Goal: Information Seeking & Learning: Learn about a topic

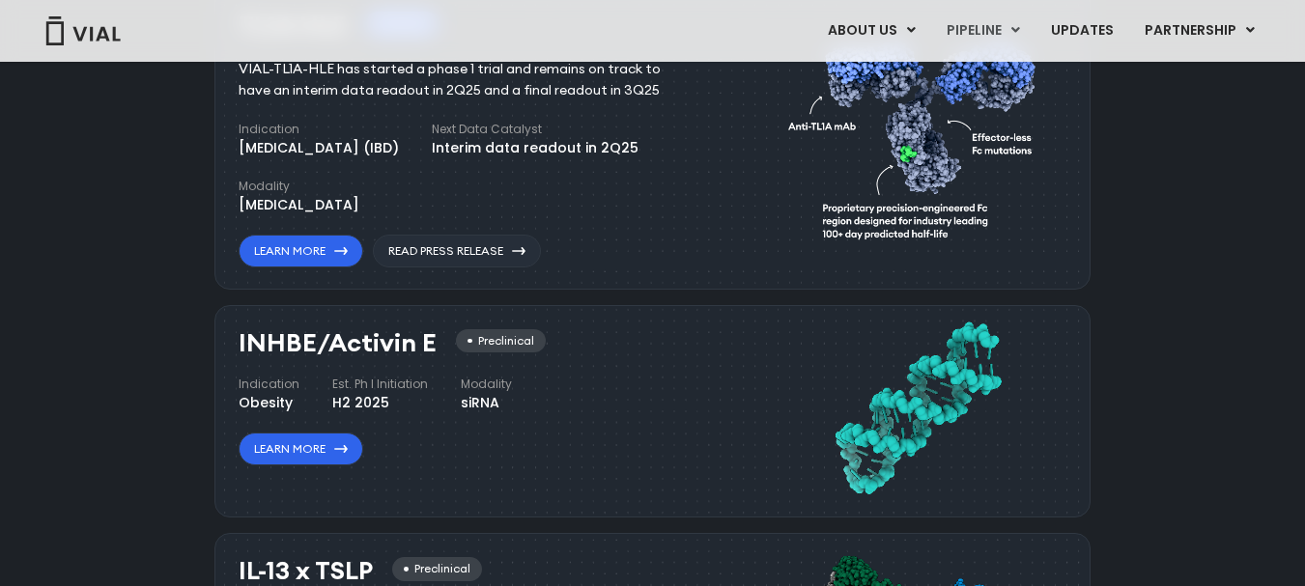
scroll to position [1339, 0]
copy h3 "INHBE/Activin E"
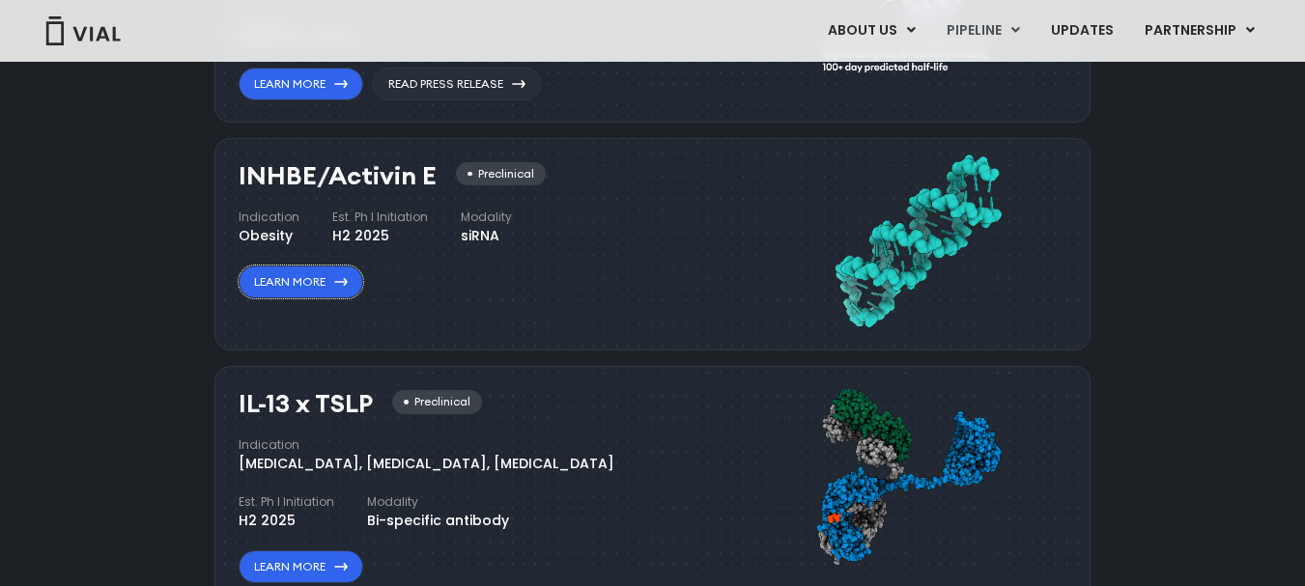
scroll to position [1506, 0]
copy h3 "INHBE/Activin E"
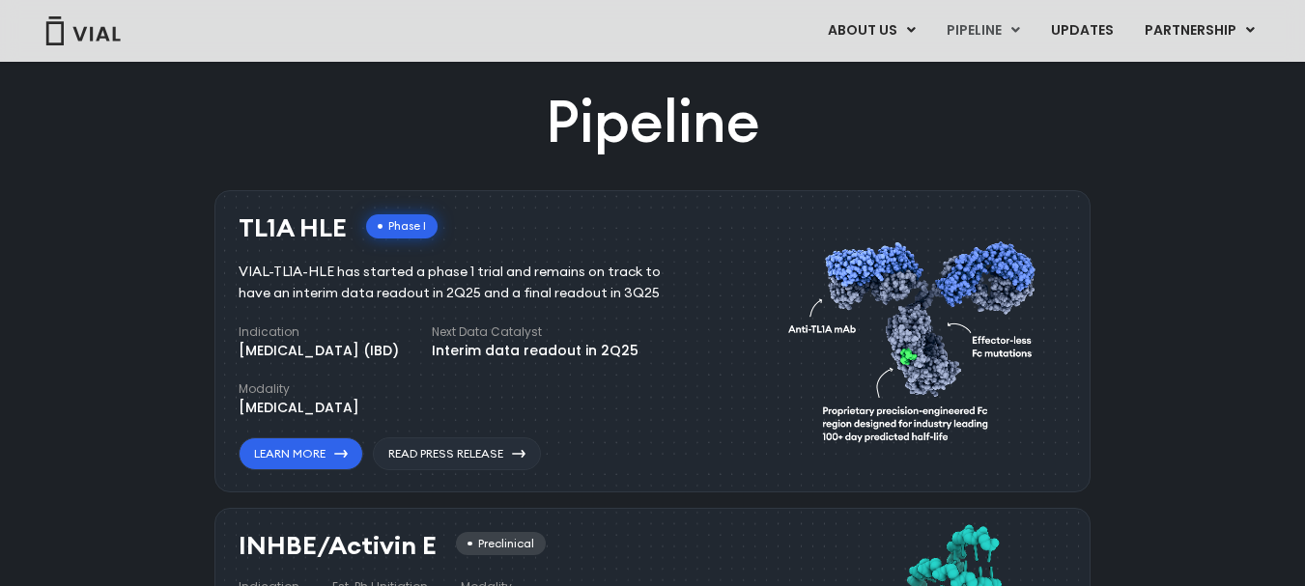
scroll to position [1136, 0]
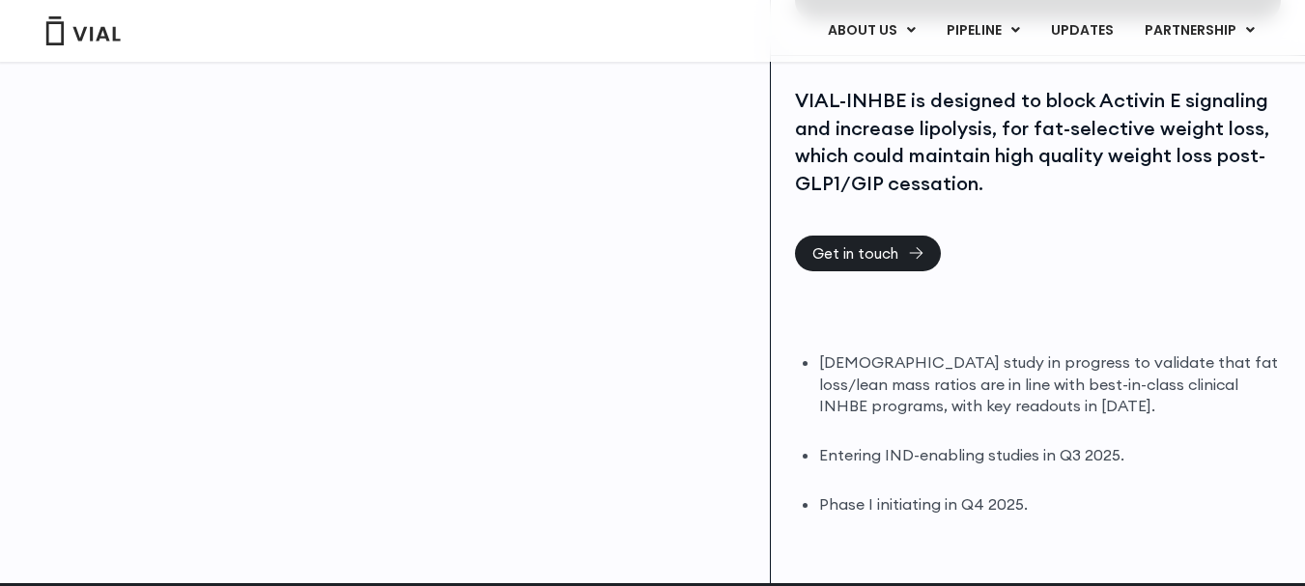
scroll to position [416, 0]
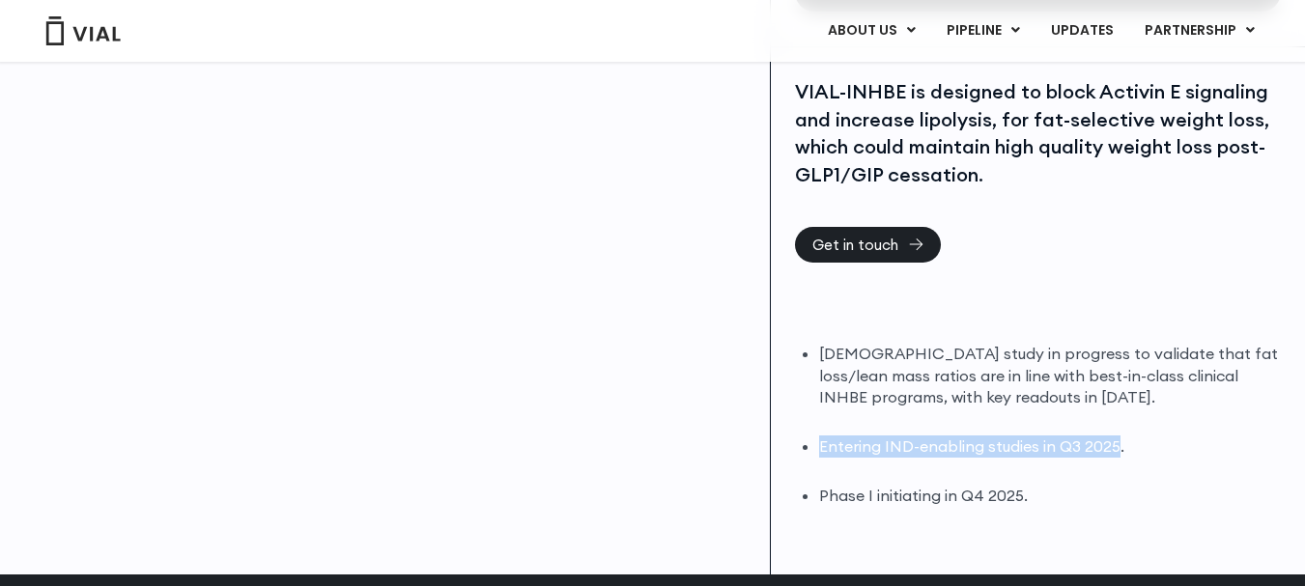
drag, startPoint x: 823, startPoint y: 443, endPoint x: 1114, endPoint y: 450, distance: 291.7
click at [1114, 450] on li "Entering IND-enabling studies in Q3 2025." at bounding box center [1050, 447] width 462 height 22
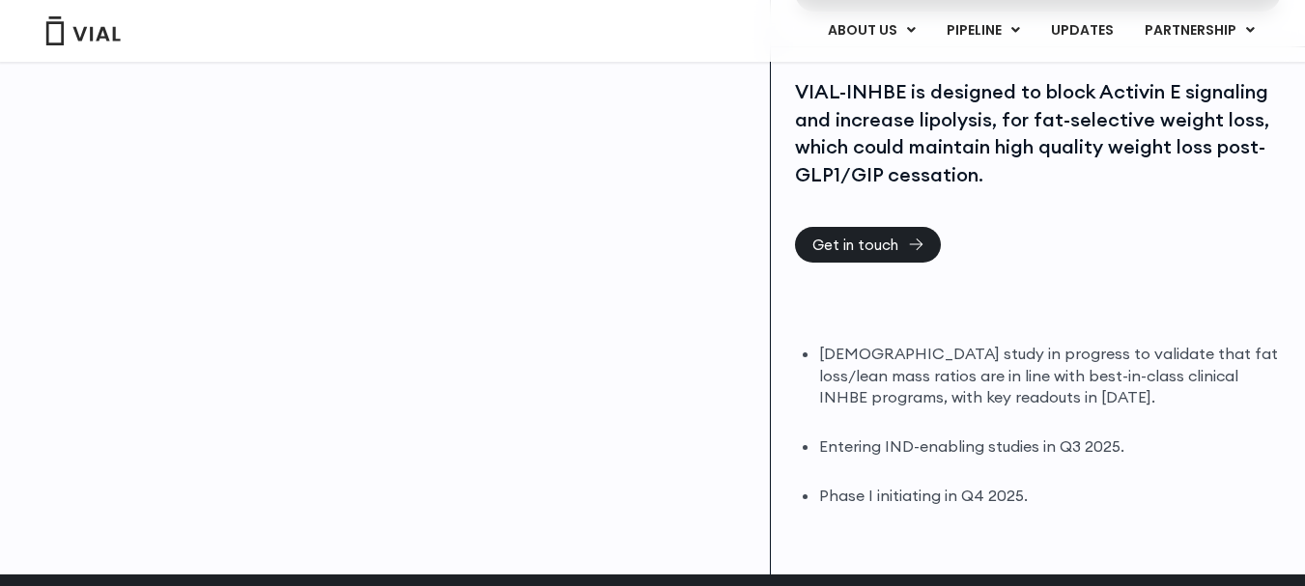
click at [893, 353] on li "DIO study in progress to validate that fat loss/lean mass ratios are in line wi…" at bounding box center [1050, 376] width 462 height 67
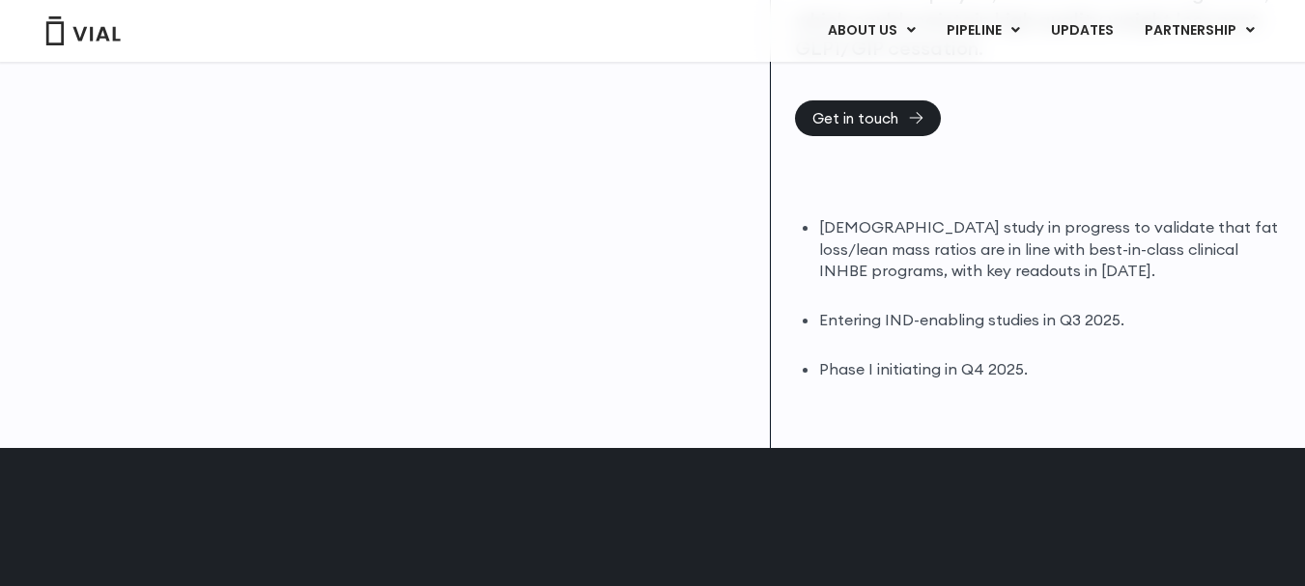
scroll to position [0, 0]
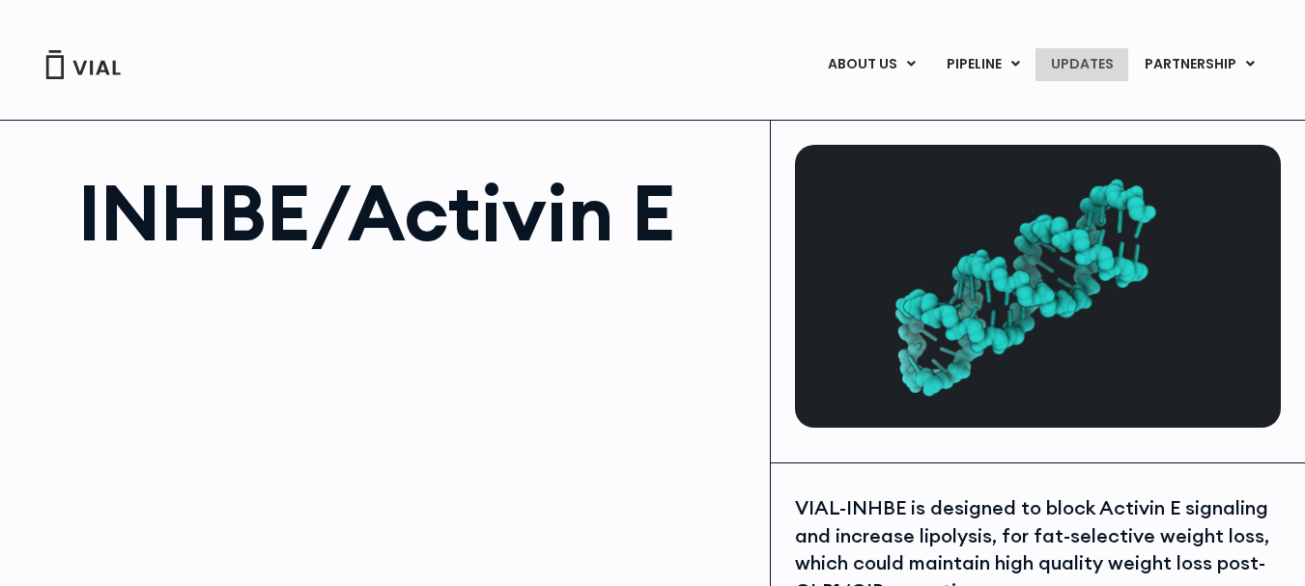
click at [1084, 69] on link "UPDATES" at bounding box center [1081, 64] width 93 height 33
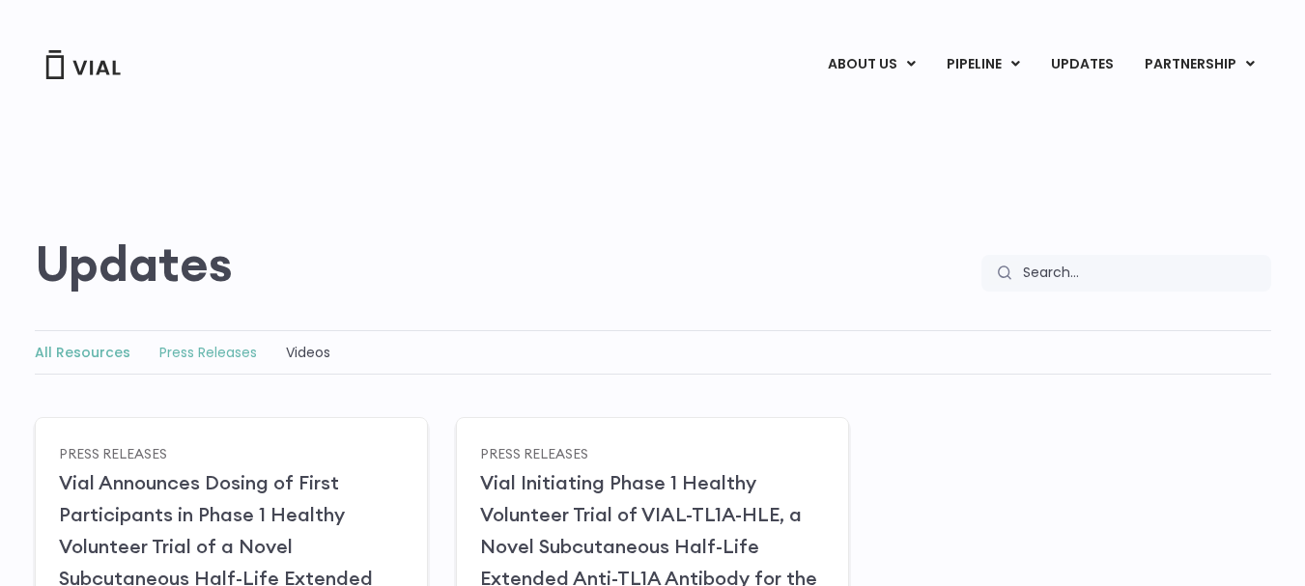
click at [205, 346] on link "Press Releases" at bounding box center [208, 352] width 98 height 19
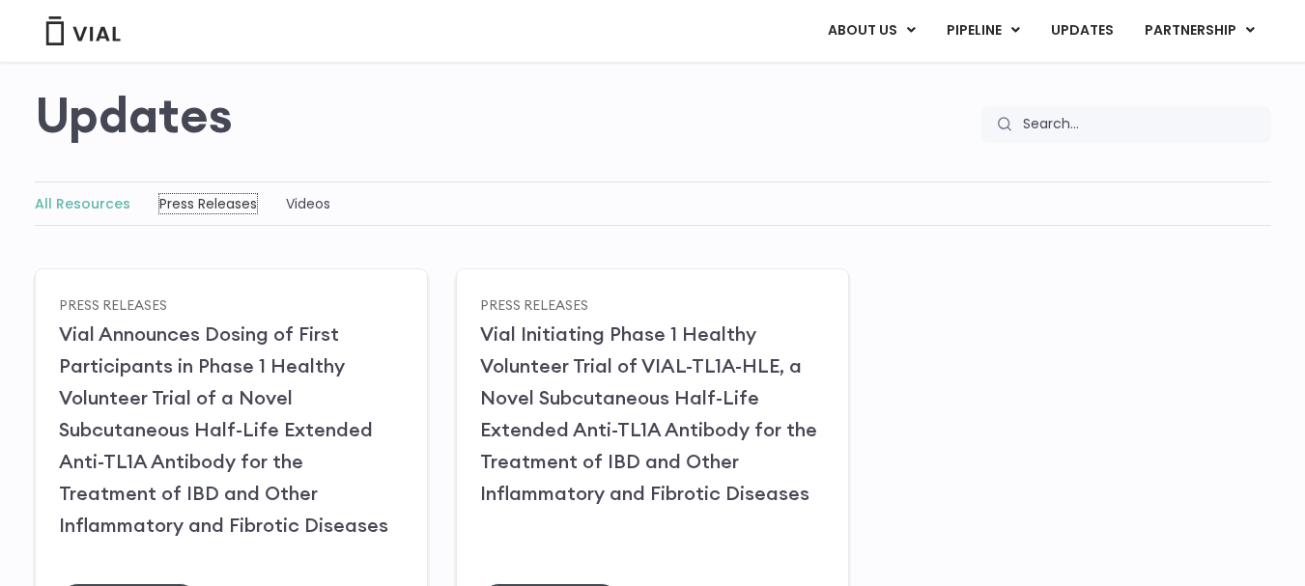
scroll to position [150, 0]
click at [206, 204] on link "Press Releases" at bounding box center [208, 202] width 98 height 19
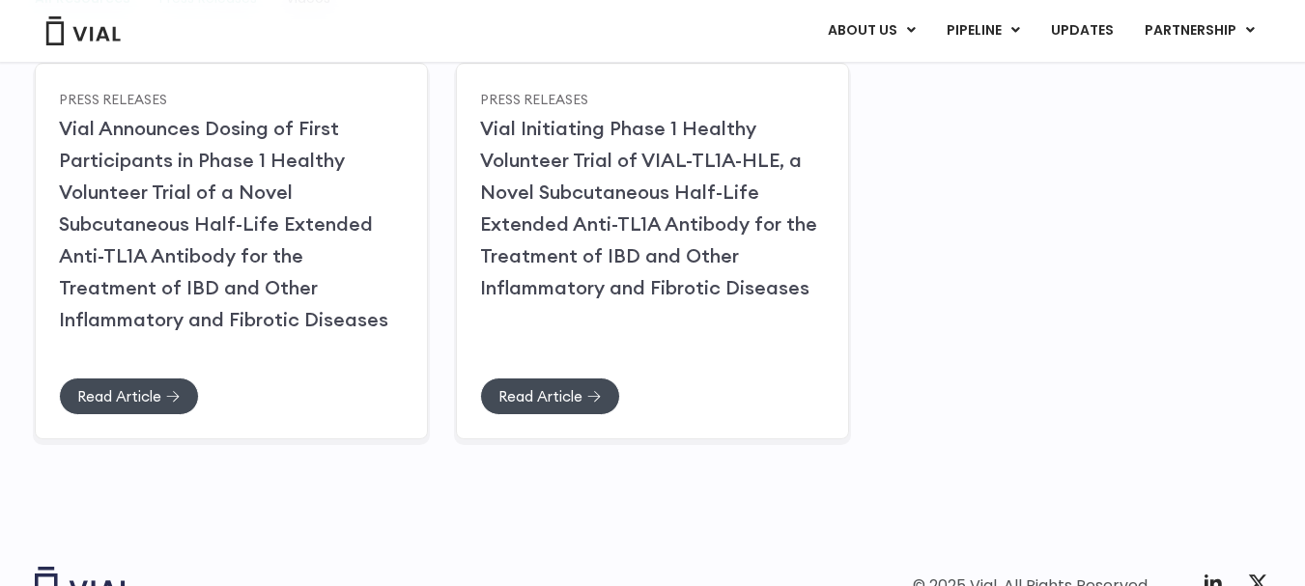
scroll to position [356, 0]
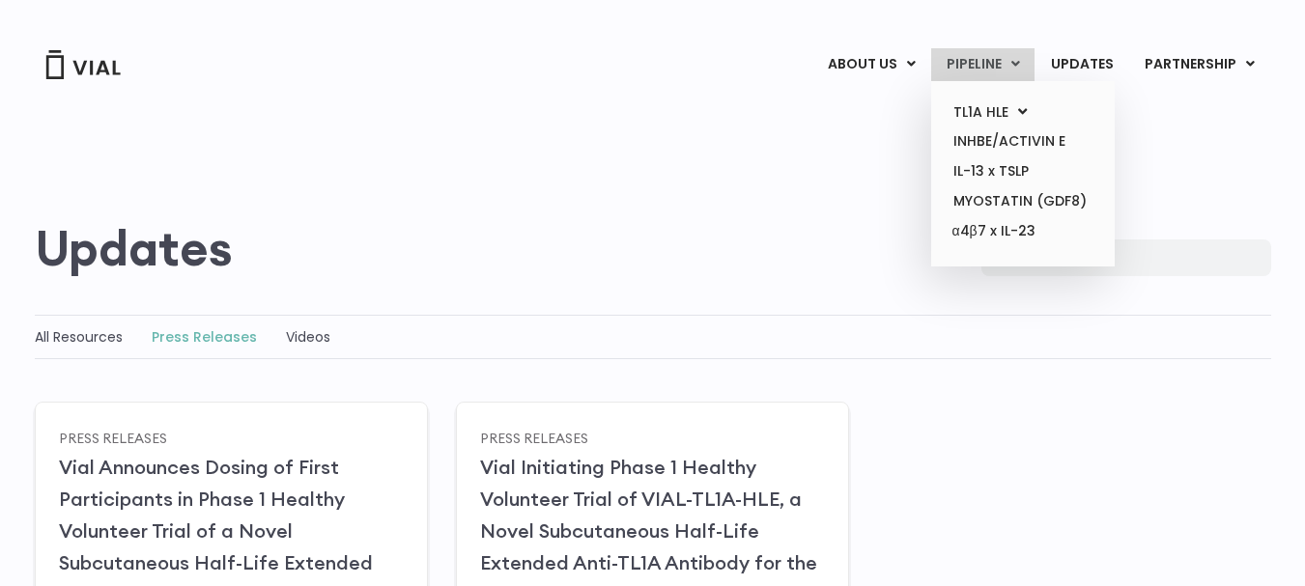
click at [955, 71] on link "PIPELINE" at bounding box center [982, 64] width 103 height 33
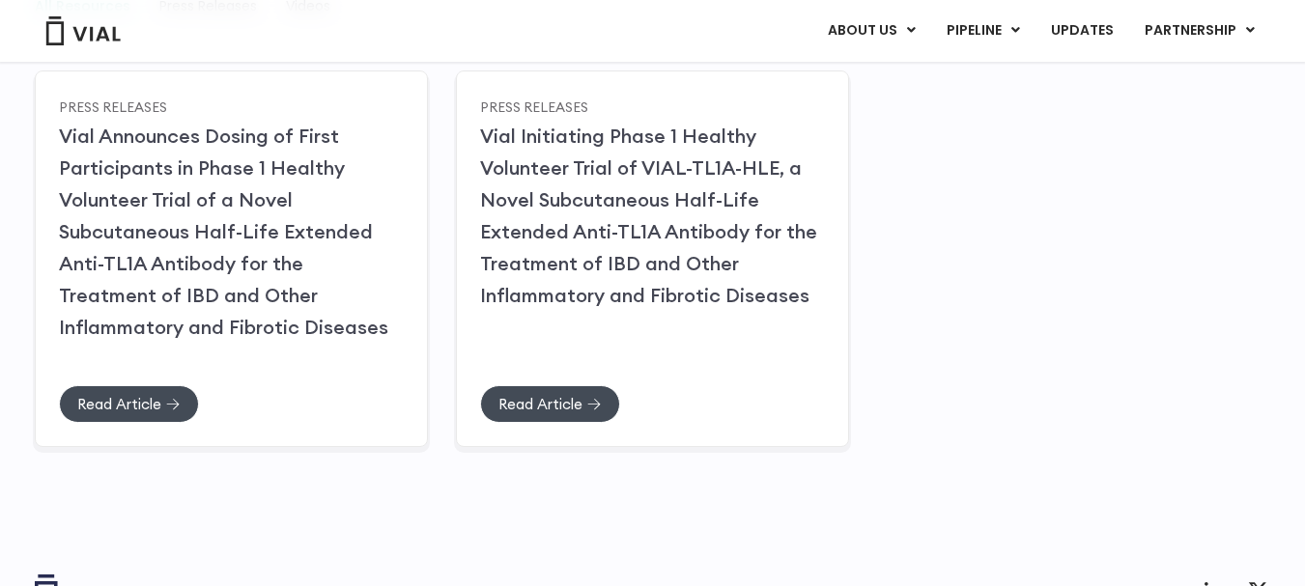
scroll to position [356, 0]
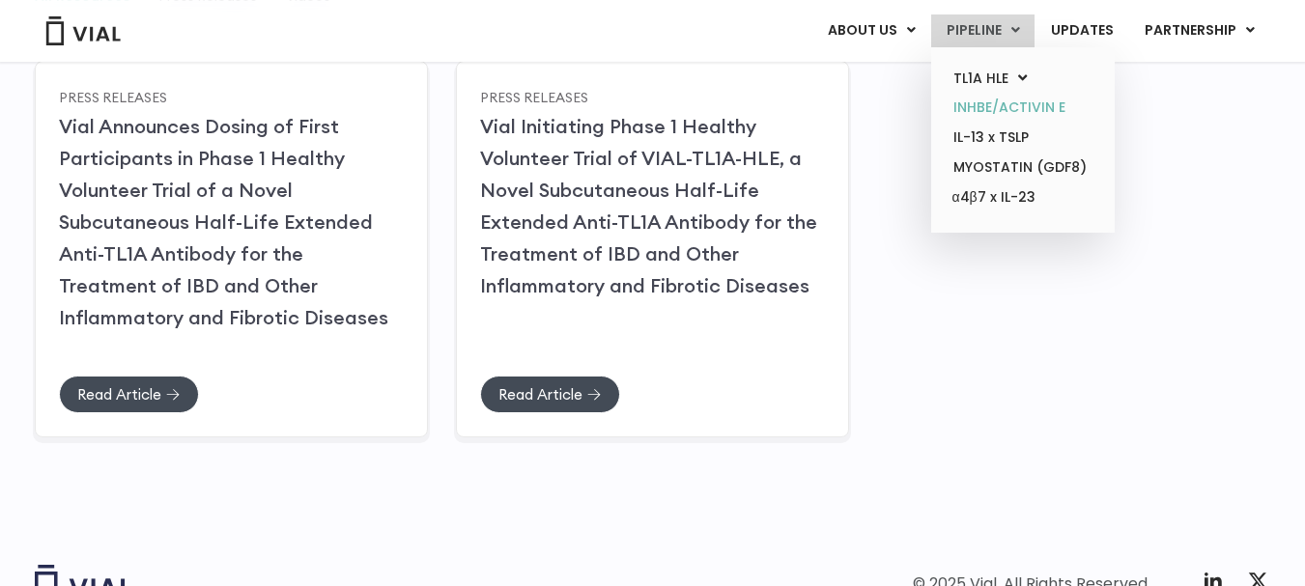
click at [1005, 107] on link "INHBE/ACTIVIN E" at bounding box center [1022, 108] width 169 height 30
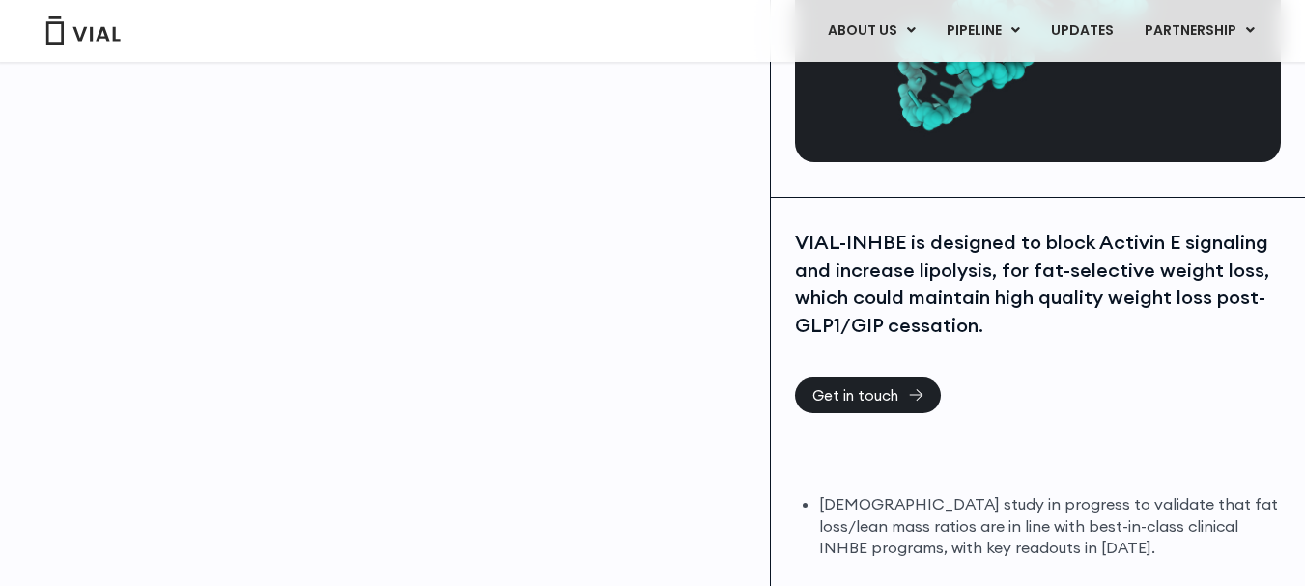
scroll to position [267, 0]
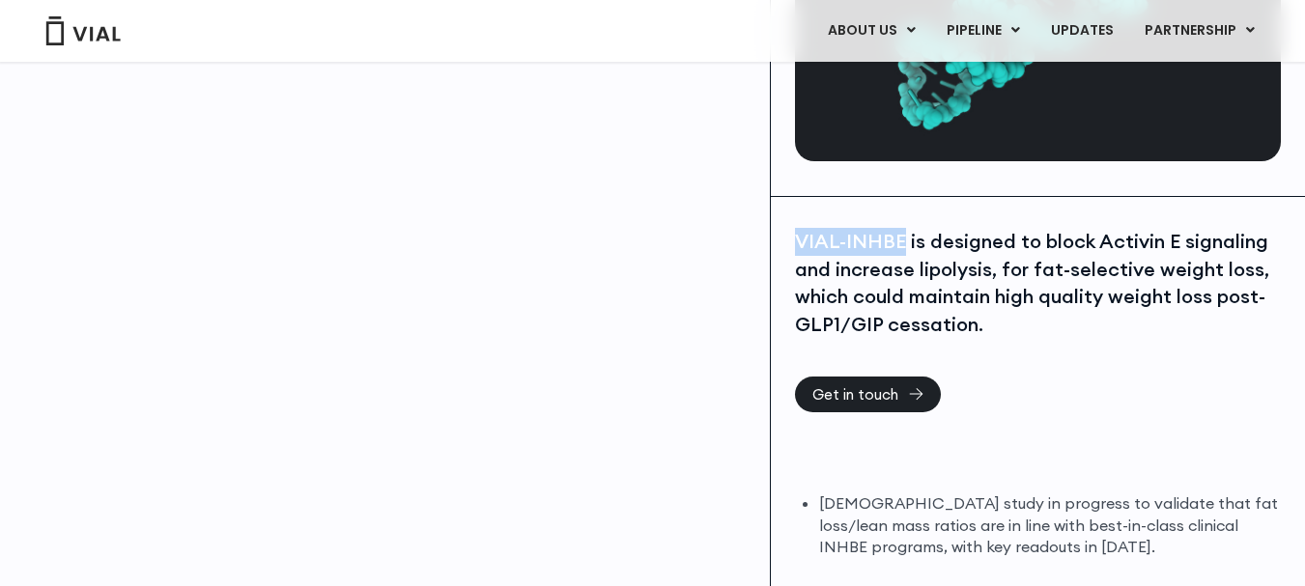
drag, startPoint x: 906, startPoint y: 240, endPoint x: 797, endPoint y: 240, distance: 109.1
click at [797, 240] on div "VIAL-INHBE is designed to block Activin E signaling and increase lipolysis, for…" at bounding box center [1038, 283] width 486 height 110
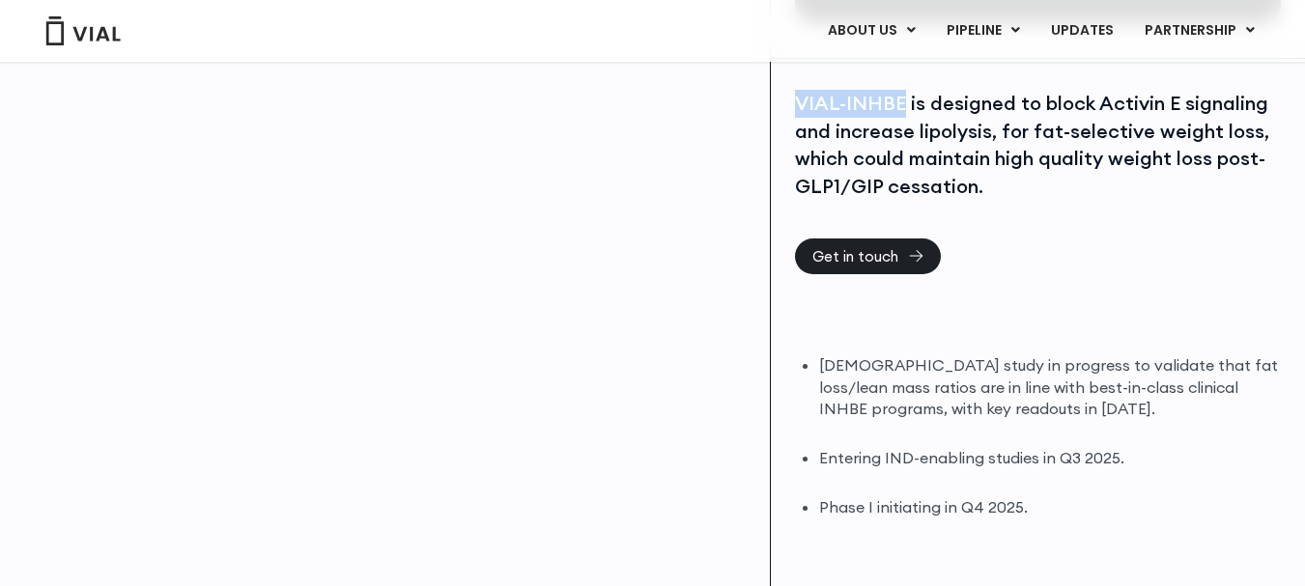
scroll to position [409, 0]
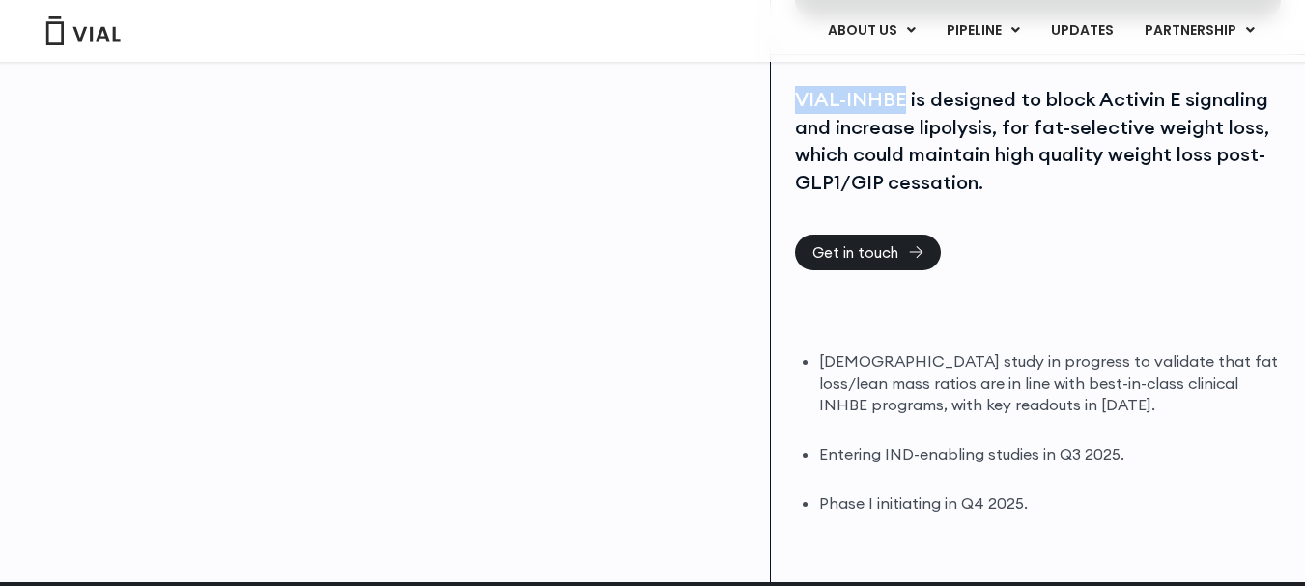
copy div "VIAL-INHBE"
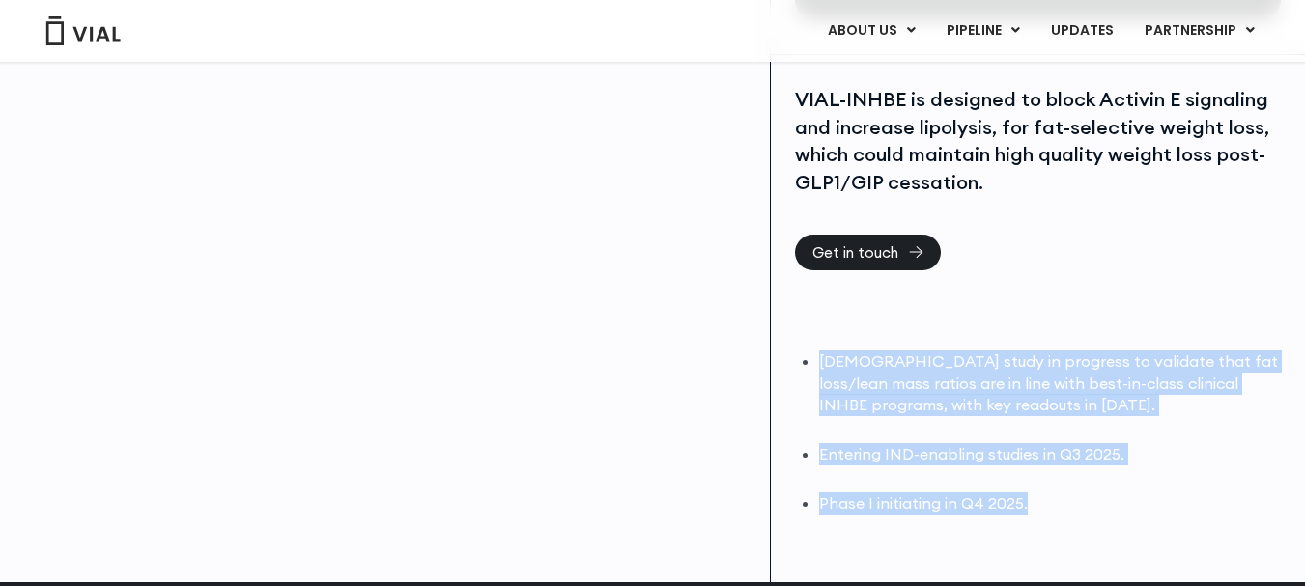
drag, startPoint x: 816, startPoint y: 356, endPoint x: 1060, endPoint y: 494, distance: 280.2
click at [1060, 494] on div "[DEMOGRAPHIC_DATA] study in progress to validate that fat loss/lean mass ratios…" at bounding box center [1038, 433] width 486 height 164
copy ul "[DEMOGRAPHIC_DATA] study in progress to validate that fat loss/lean mass ratios…"
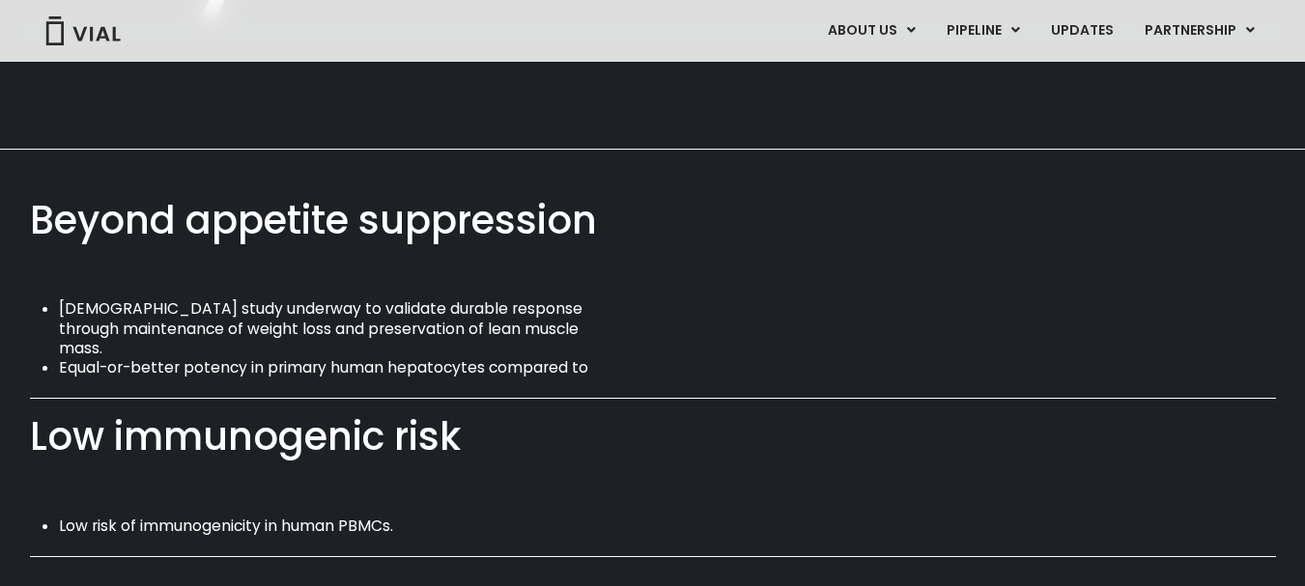
scroll to position [1197, 0]
